Goal: Task Accomplishment & Management: Manage account settings

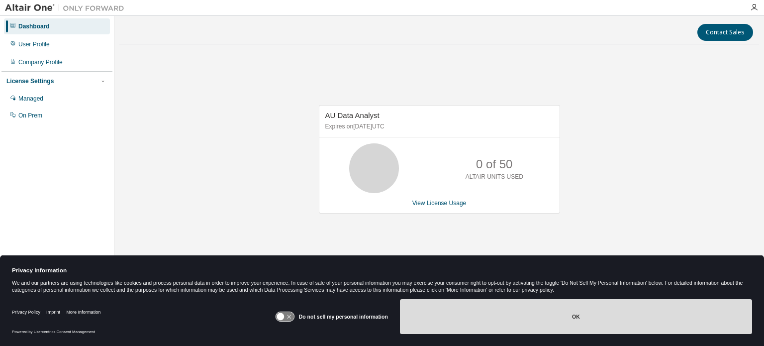
click at [543, 316] on button "OK" at bounding box center [576, 316] width 352 height 35
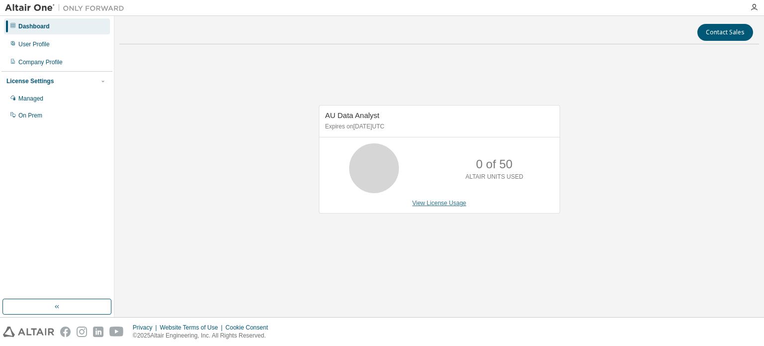
click at [442, 204] on link "View License Usage" at bounding box center [439, 202] width 54 height 7
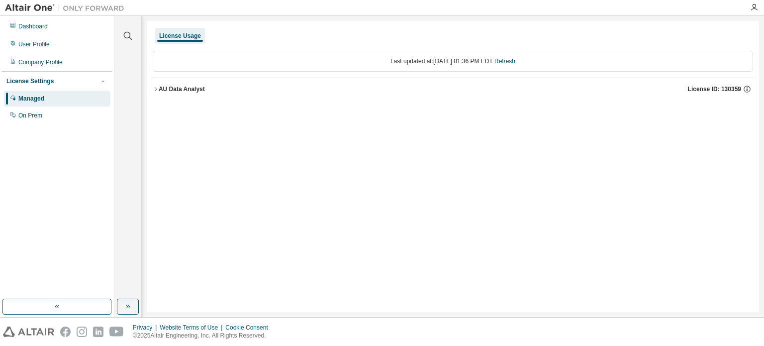
click at [179, 36] on div "License Usage" at bounding box center [180, 36] width 42 height 8
click at [156, 93] on button "AU Data Analyst License ID: 130359" at bounding box center [453, 89] width 600 height 22
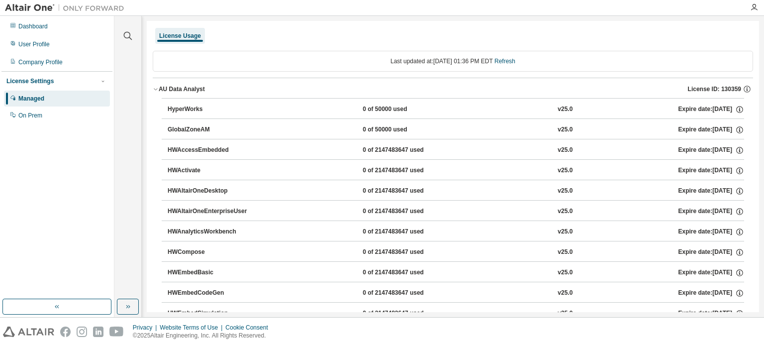
click at [156, 93] on button "AU Data Analyst License ID: 130359" at bounding box center [453, 89] width 600 height 22
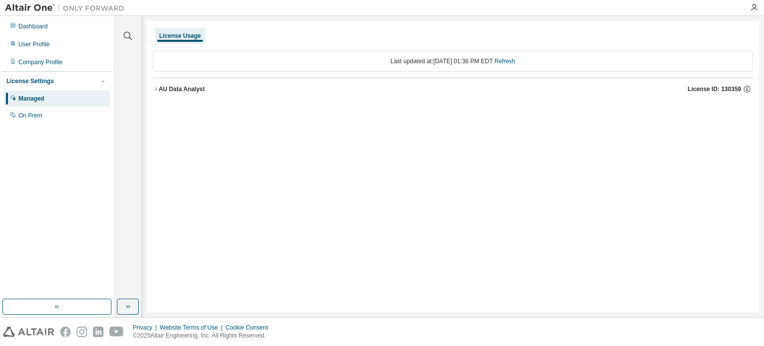
click at [156, 93] on button "AU Data Analyst License ID: 130359" at bounding box center [453, 89] width 600 height 22
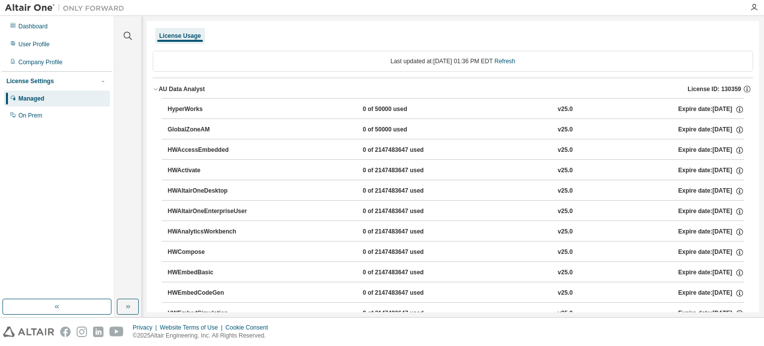
click at [156, 93] on button "AU Data Analyst License ID: 130359" at bounding box center [453, 89] width 600 height 22
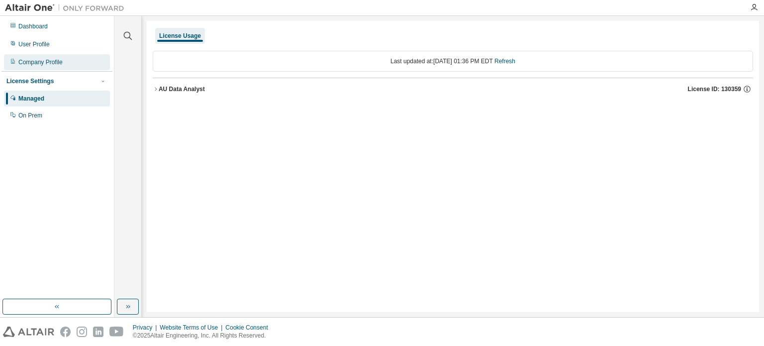
click at [46, 69] on div "Company Profile" at bounding box center [57, 62] width 106 height 16
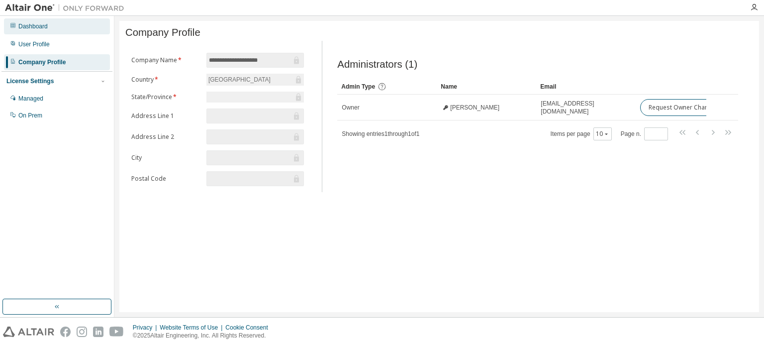
click at [36, 21] on div "Dashboard" at bounding box center [57, 26] width 106 height 16
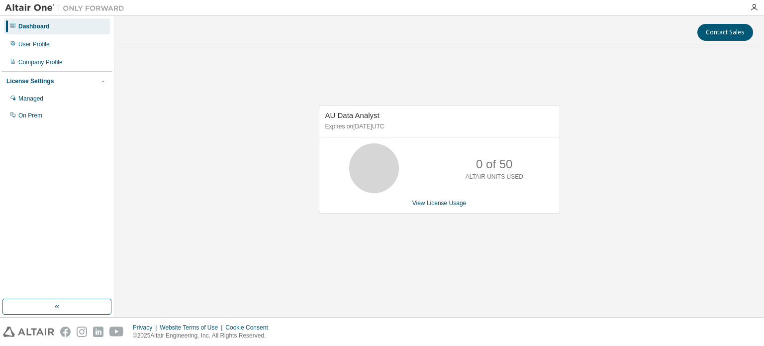
click at [370, 163] on icon at bounding box center [374, 168] width 25 height 25
click at [440, 207] on div "AU Data Analyst Expires on [DATE] UTC 0 of 50 ALTAIR UNITS USED View License Us…" at bounding box center [439, 159] width 241 height 108
click at [440, 205] on link "View License Usage" at bounding box center [439, 202] width 54 height 7
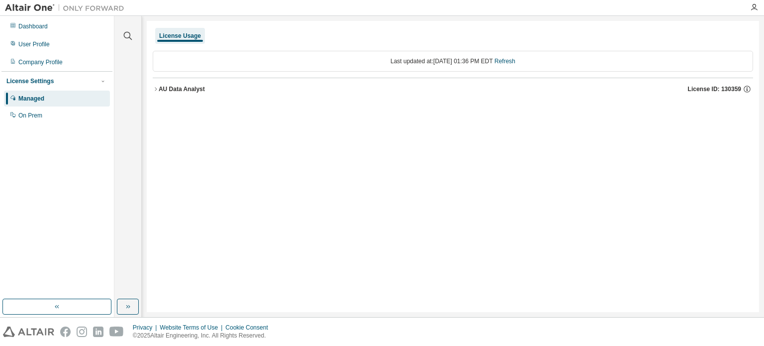
click at [162, 90] on div "AU Data Analyst" at bounding box center [182, 89] width 46 height 8
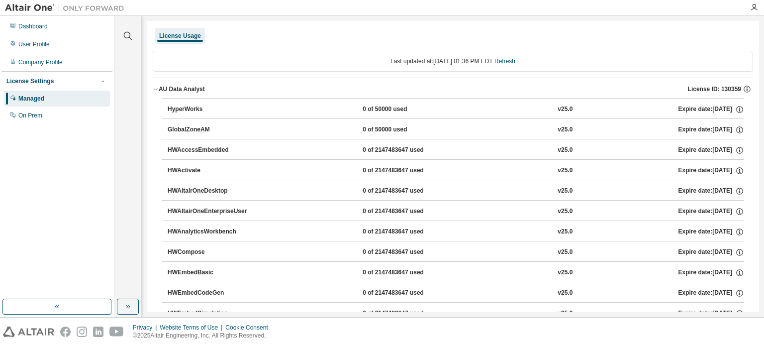
click at [14, 7] on img at bounding box center [67, 8] width 124 height 10
click at [90, 11] on img at bounding box center [67, 8] width 124 height 10
click at [40, 28] on div "Dashboard" at bounding box center [32, 26] width 29 height 8
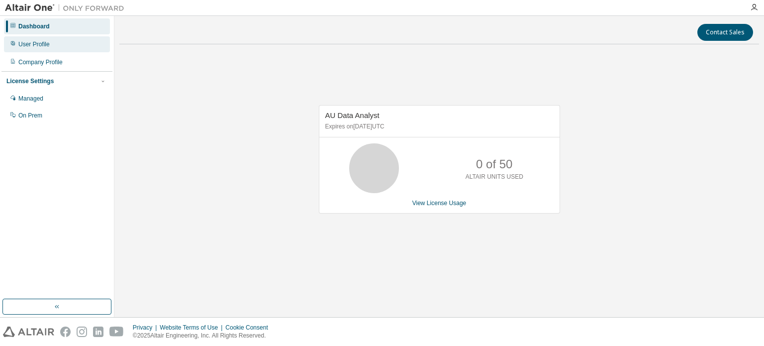
click at [45, 50] on div "User Profile" at bounding box center [57, 44] width 106 height 16
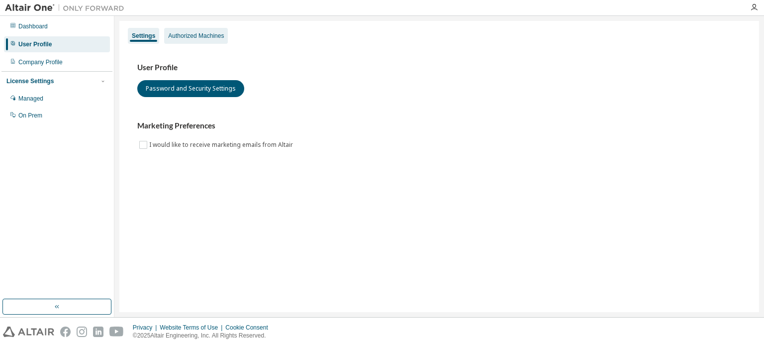
click at [228, 31] on div "Authorized Machines" at bounding box center [196, 36] width 64 height 16
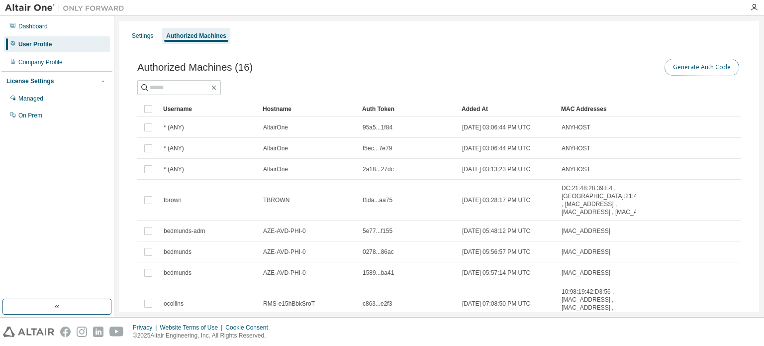
click at [700, 65] on button "Generate Auth Code" at bounding box center [701, 67] width 75 height 17
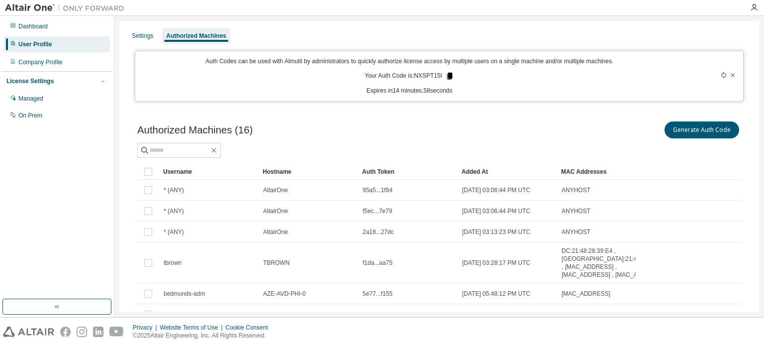
click at [448, 73] on icon at bounding box center [449, 76] width 5 height 7
